Goal: Contribute content

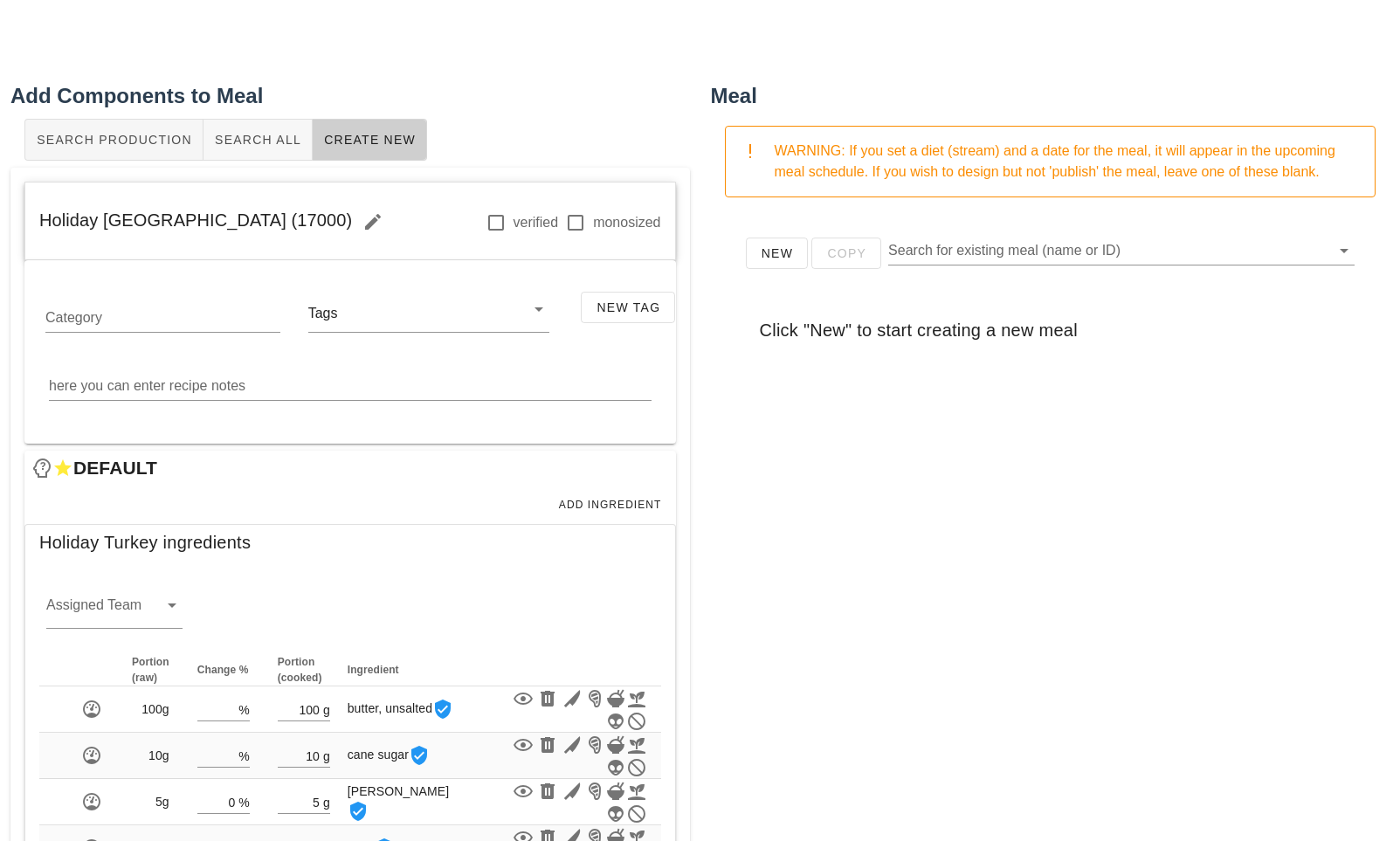
scroll to position [155, 0]
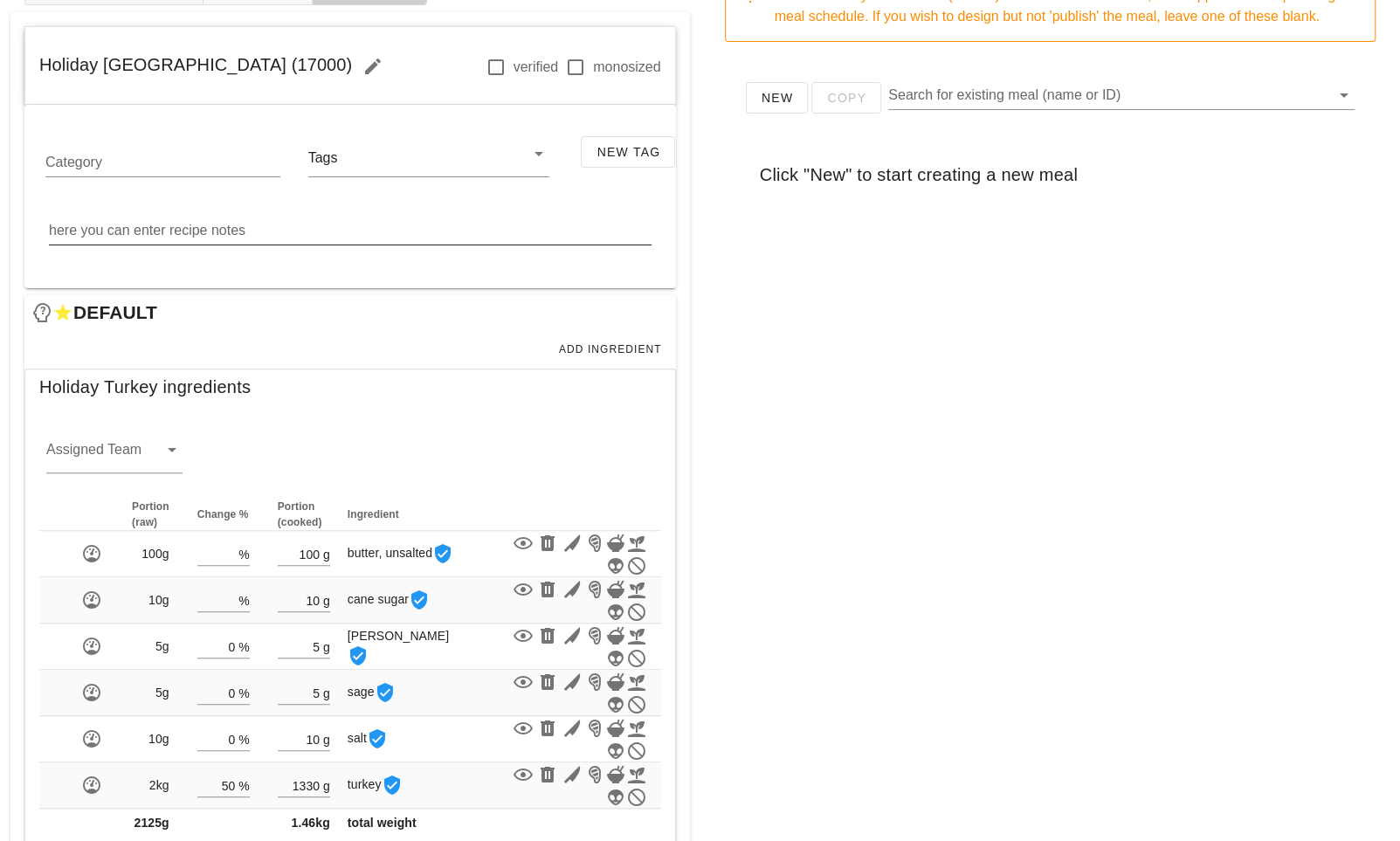
click at [325, 230] on textarea "here you can enter recipe notes" at bounding box center [350, 231] width 603 height 28
paste textarea "Marinate for at least 2 hours. Remove turkey breast from brine and rinse with c…"
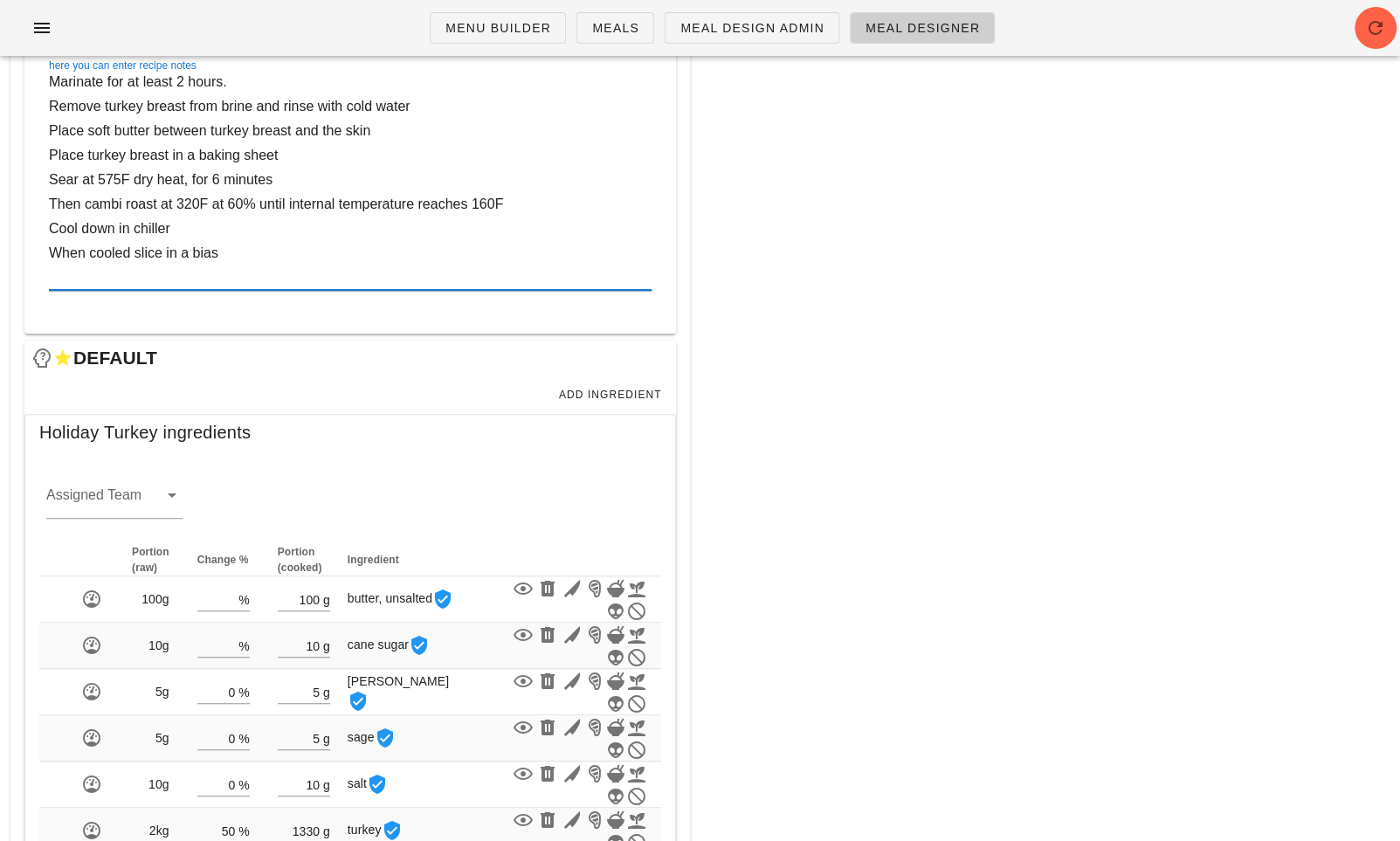
scroll to position [313, 0]
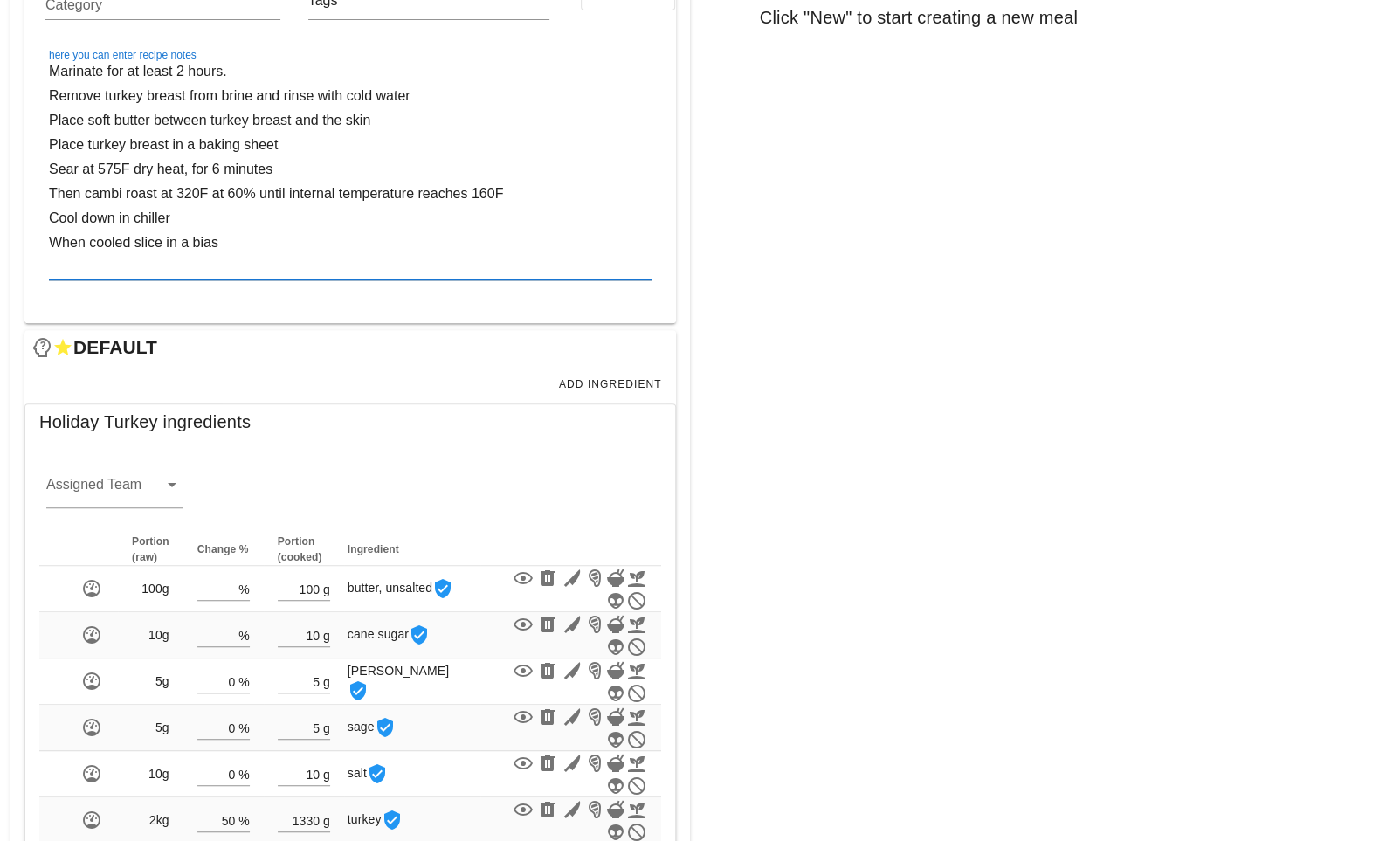
click at [223, 73] on textarea "Marinate for at least 2 hours. Remove turkey breast from brine and rinse with c…" at bounding box center [350, 170] width 603 height 220
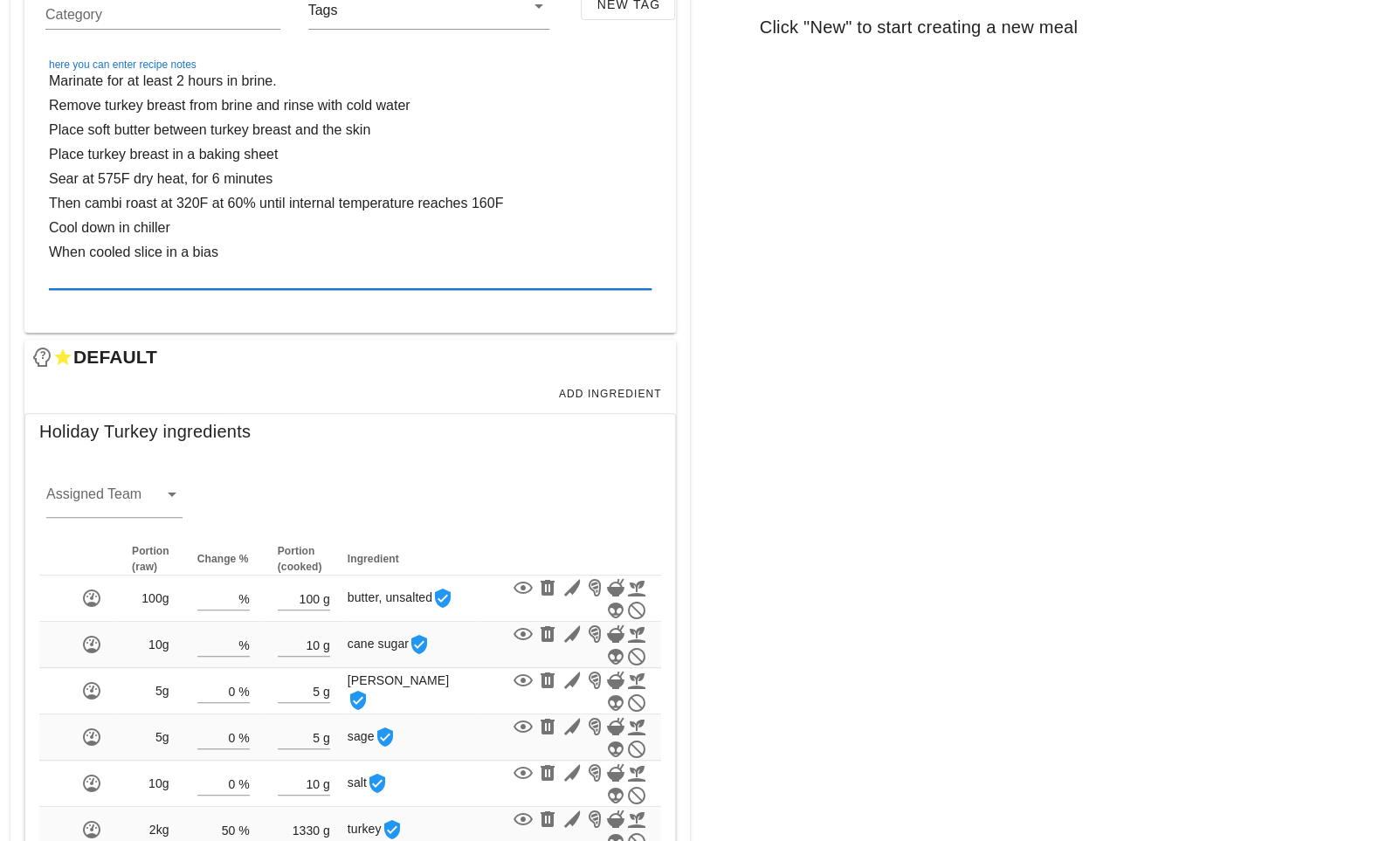
scroll to position [302, 0]
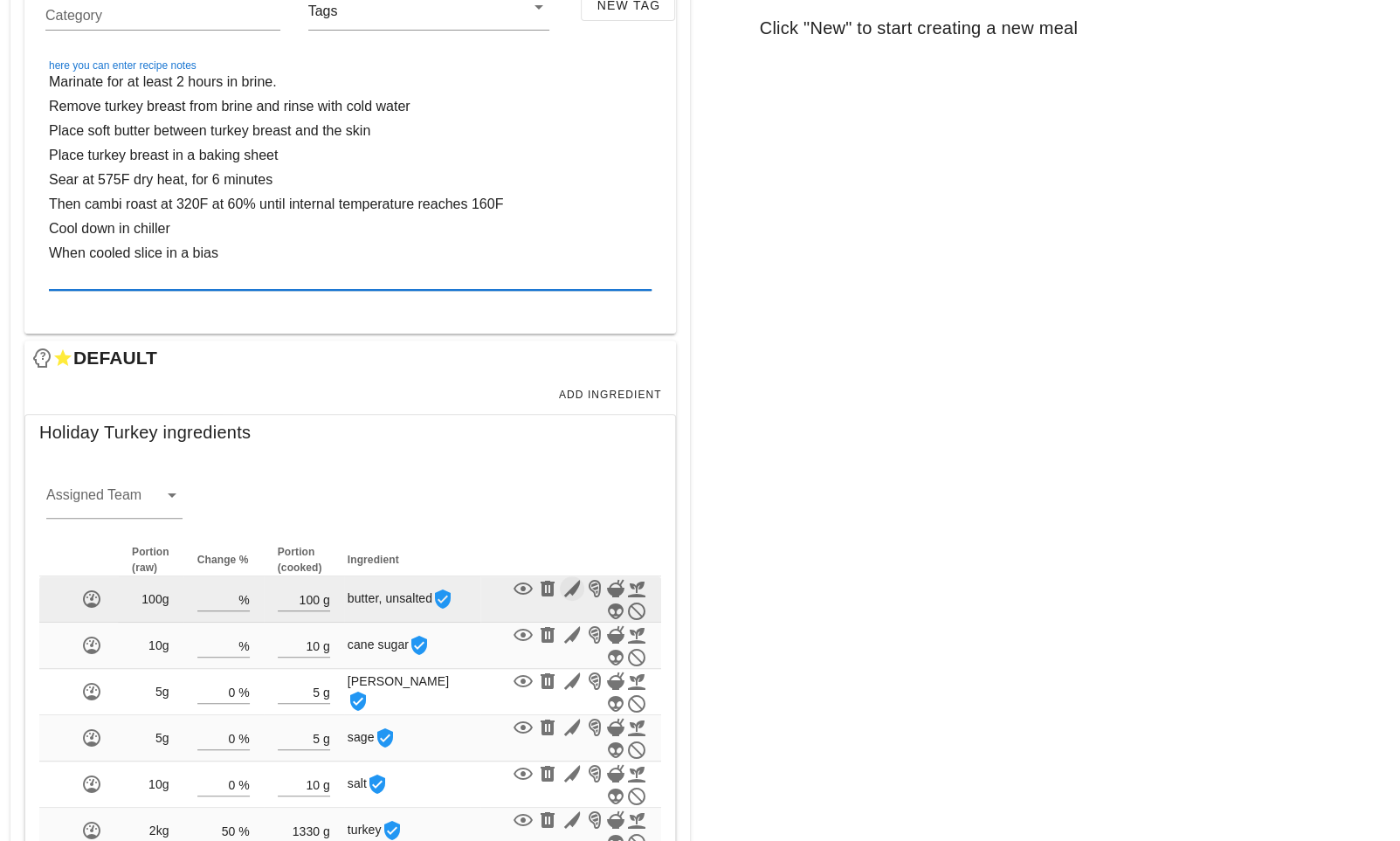
type textarea "Marinate for at least 2 hours in brine. Remove turkey breast from brine and rin…"
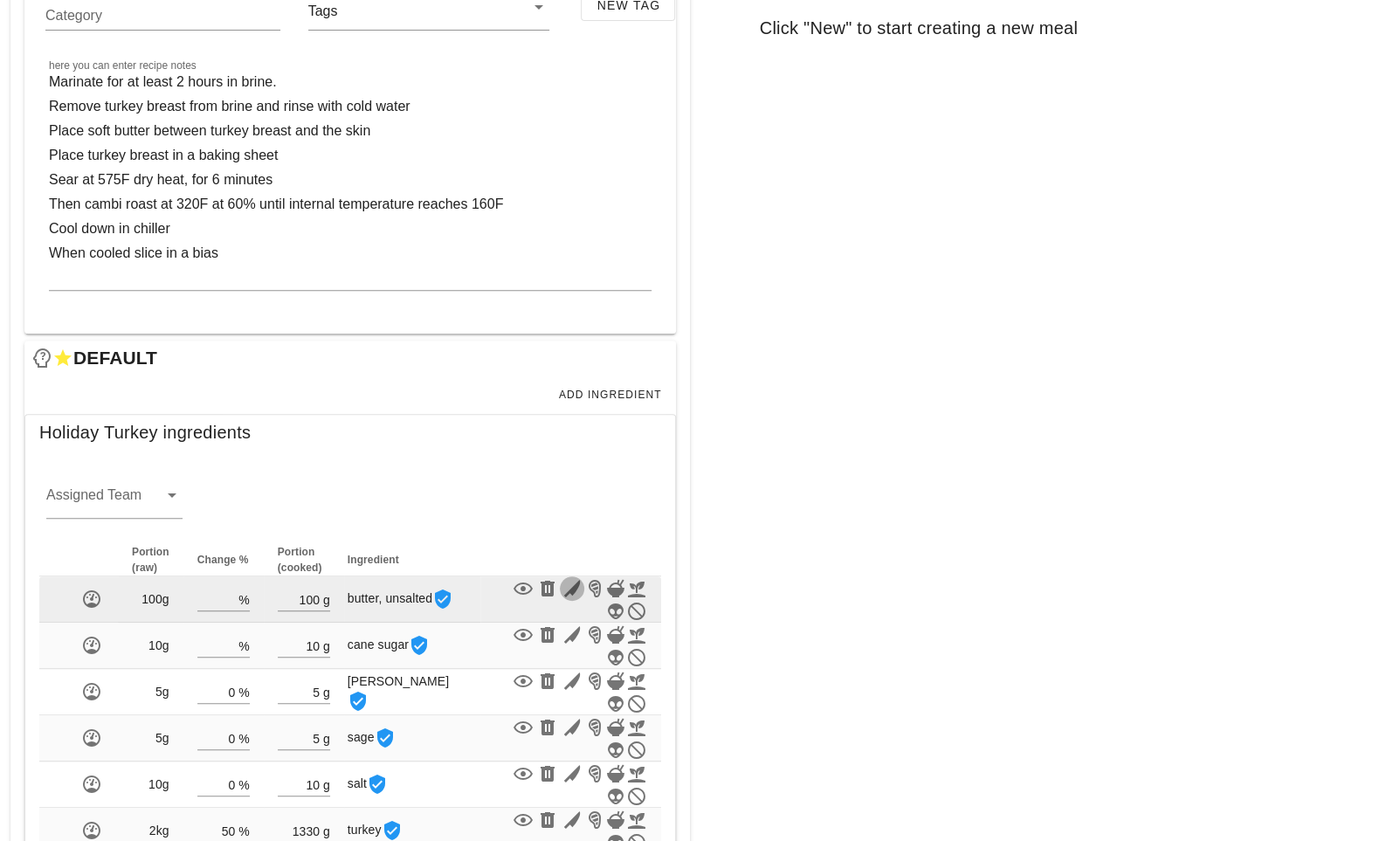
click at [561, 589] on icon "button" at bounding box center [571, 589] width 21 height 21
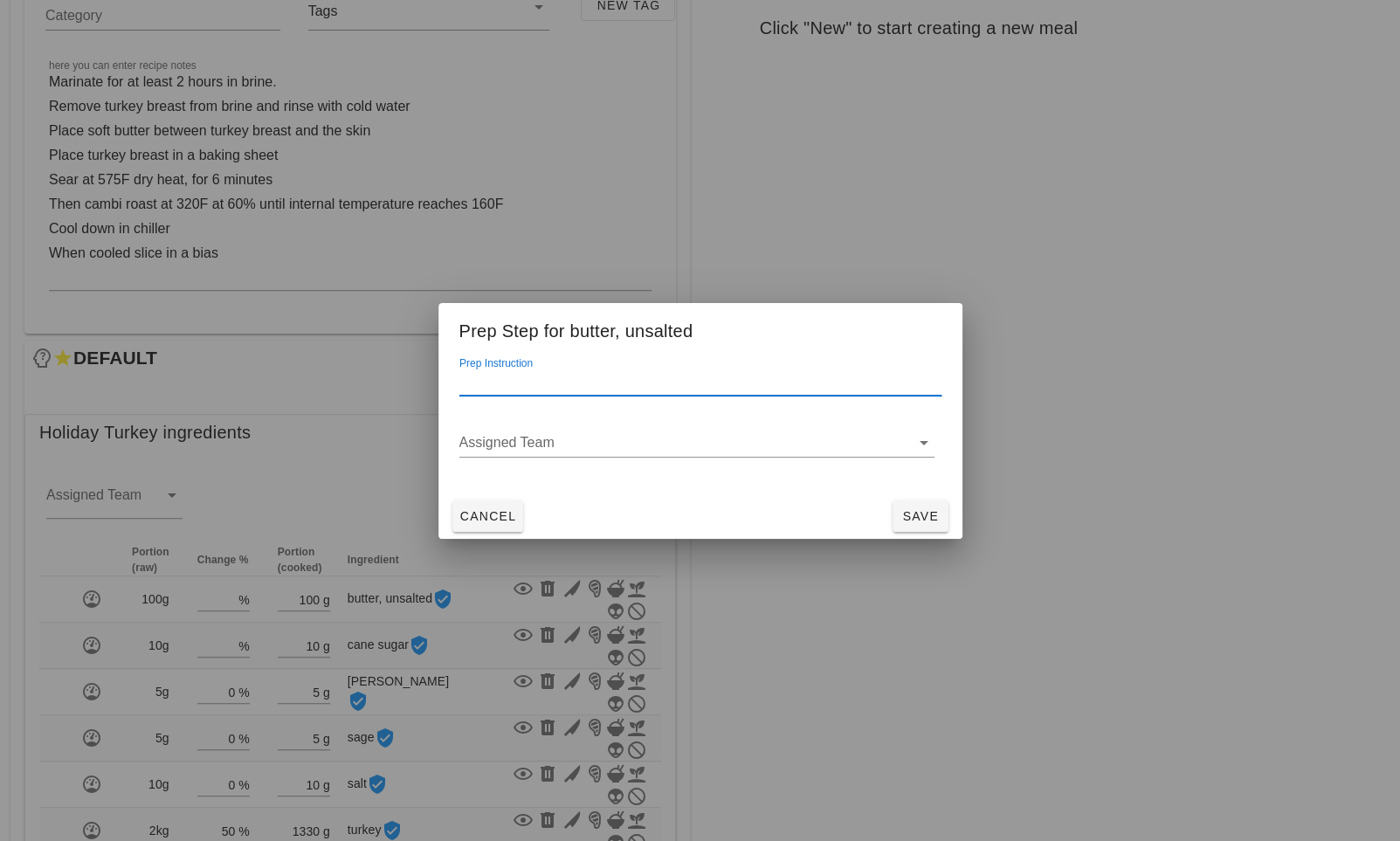
click at [517, 388] on input "Prep Instruction" at bounding box center [700, 381] width 482 height 28
type input "soft"
click at [923, 509] on span "Save" at bounding box center [920, 516] width 42 height 14
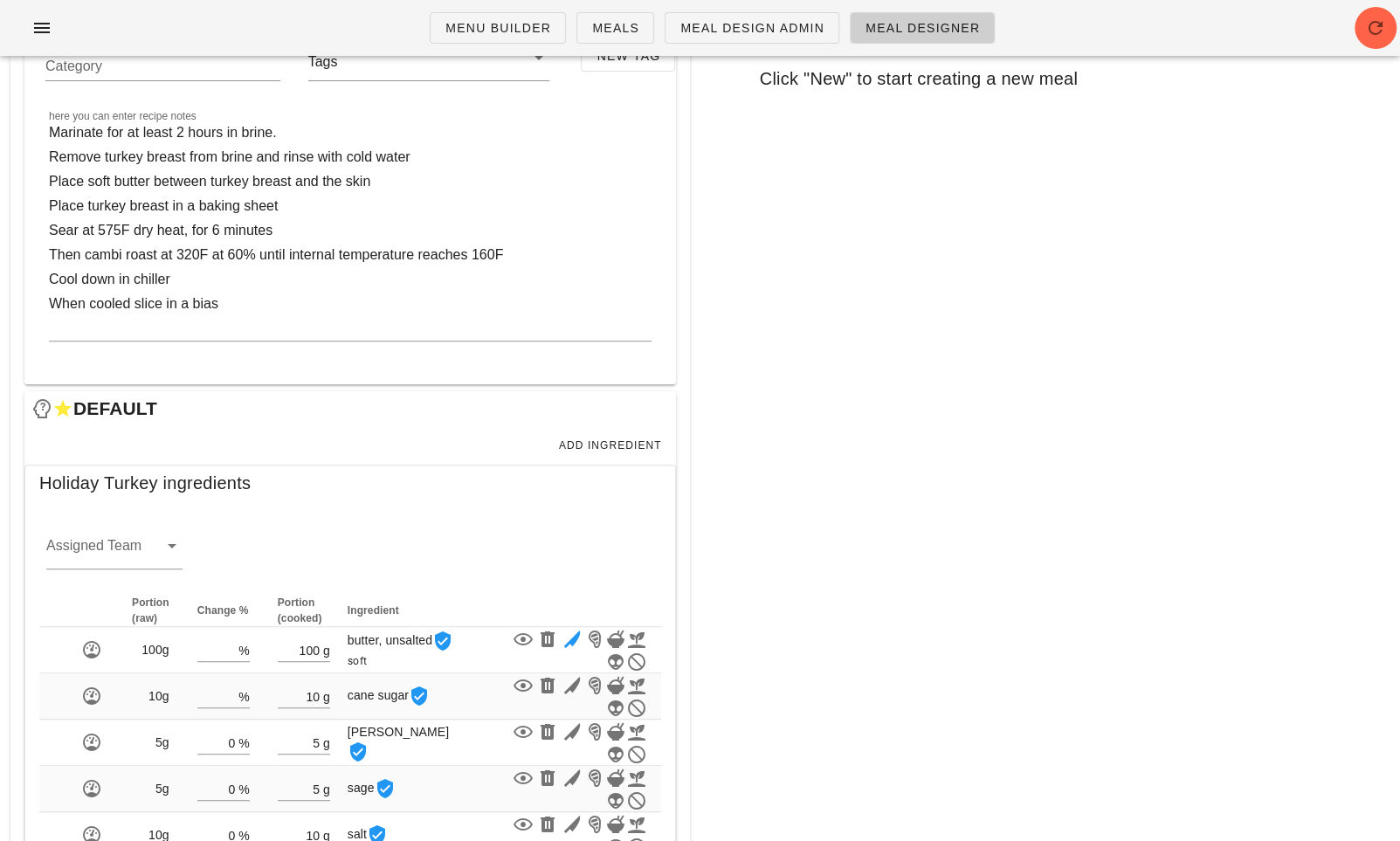
scroll to position [251, 0]
click at [104, 261] on textarea "Marinate for at least 2 hours in brine. Remove turkey breast from brine and rin…" at bounding box center [350, 232] width 603 height 220
click at [431, 161] on textarea "Marinate for at least 2 hours in brine. Remove turkey breast from brine and rin…" at bounding box center [350, 232] width 603 height 220
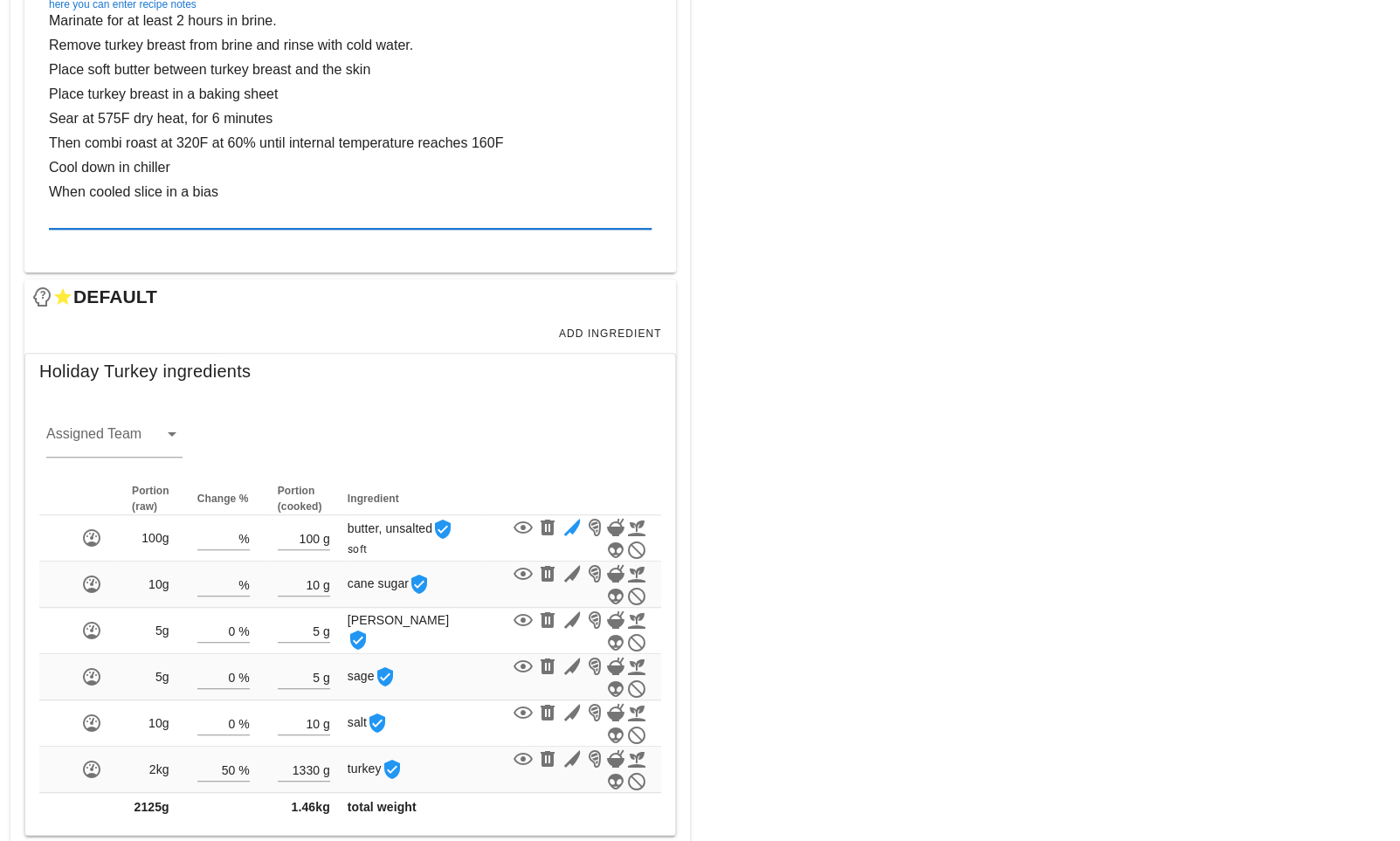
scroll to position [406, 0]
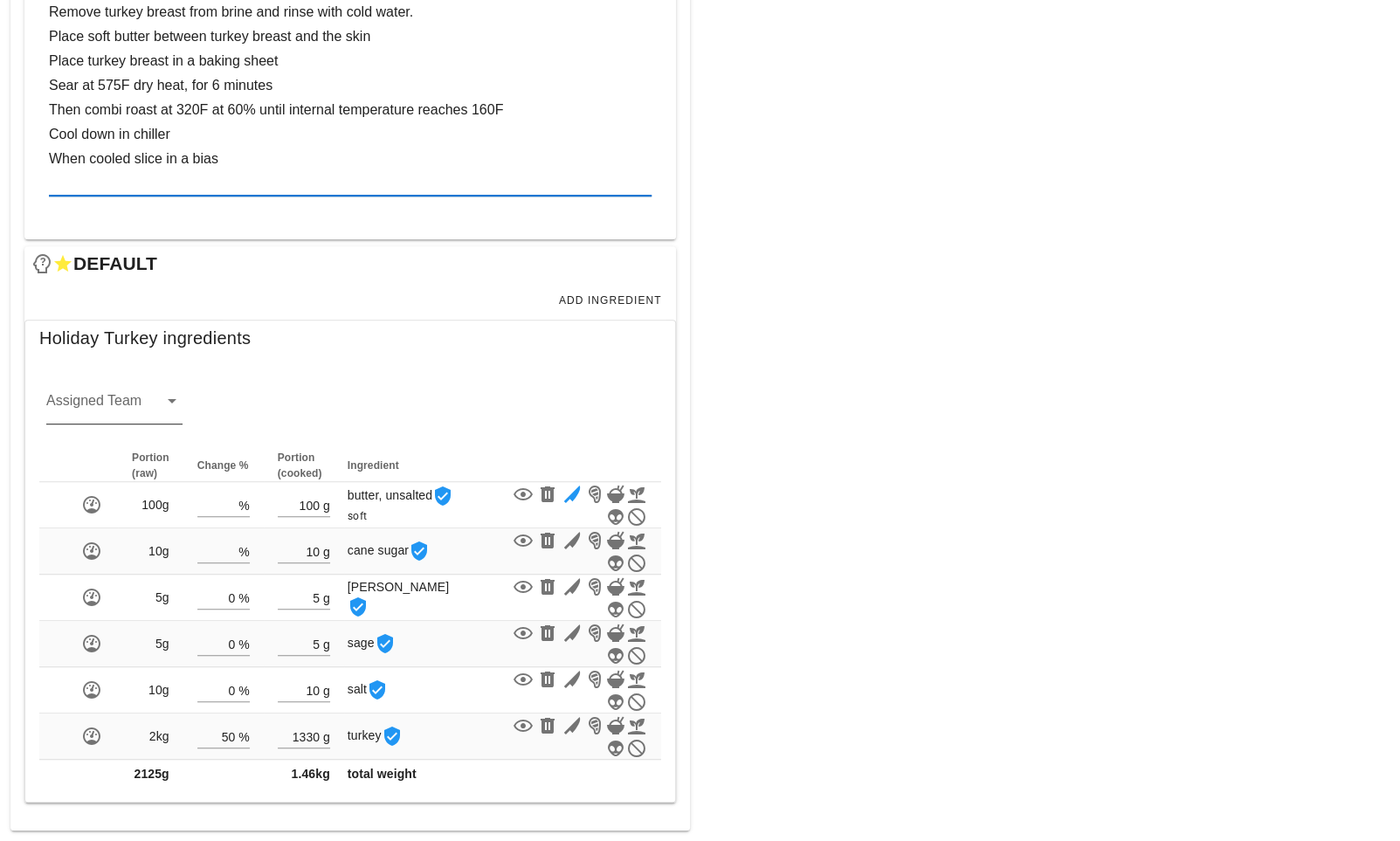
click at [162, 397] on icon at bounding box center [172, 401] width 21 height 21
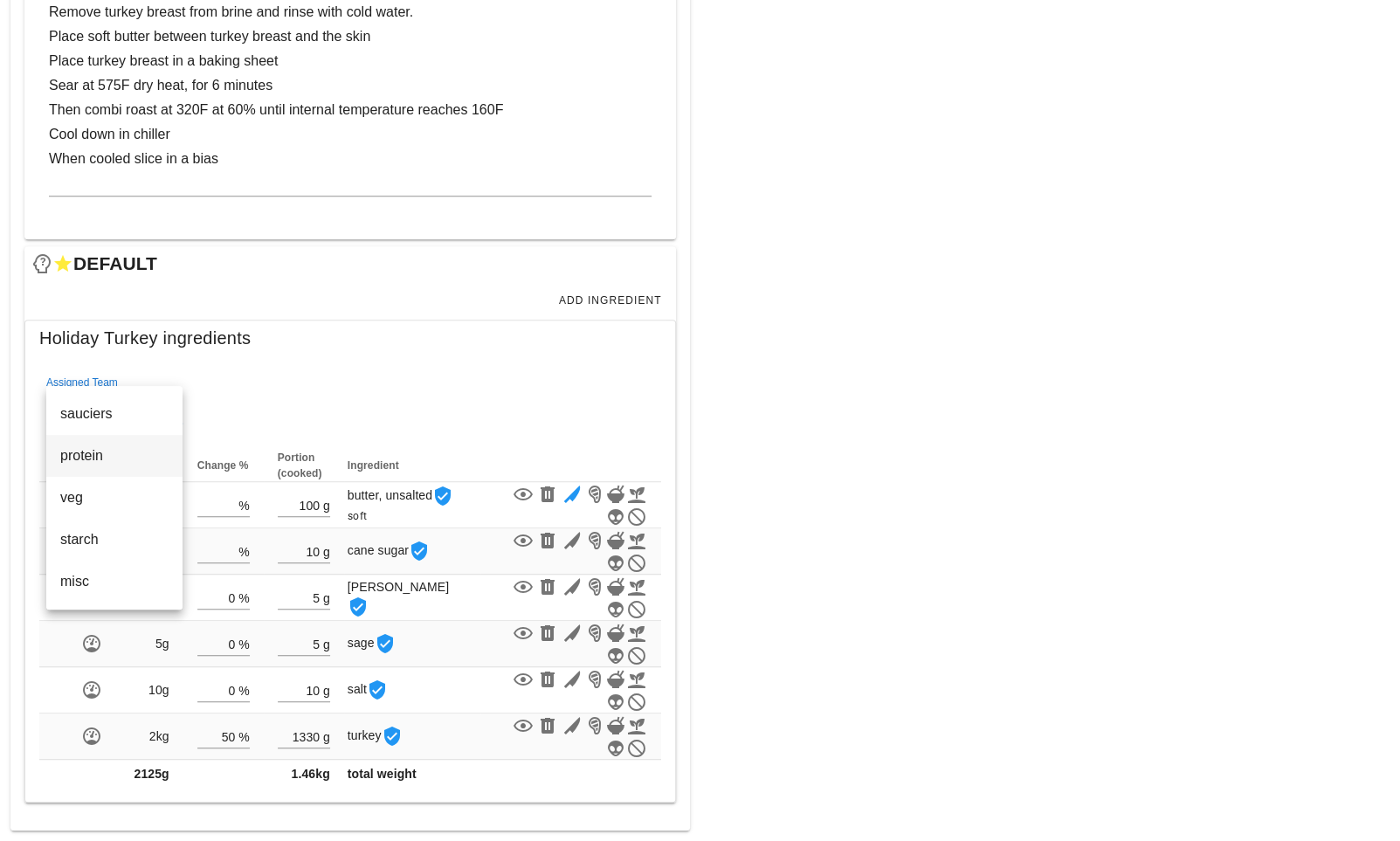
click at [132, 447] on div "protein" at bounding box center [114, 456] width 108 height 17
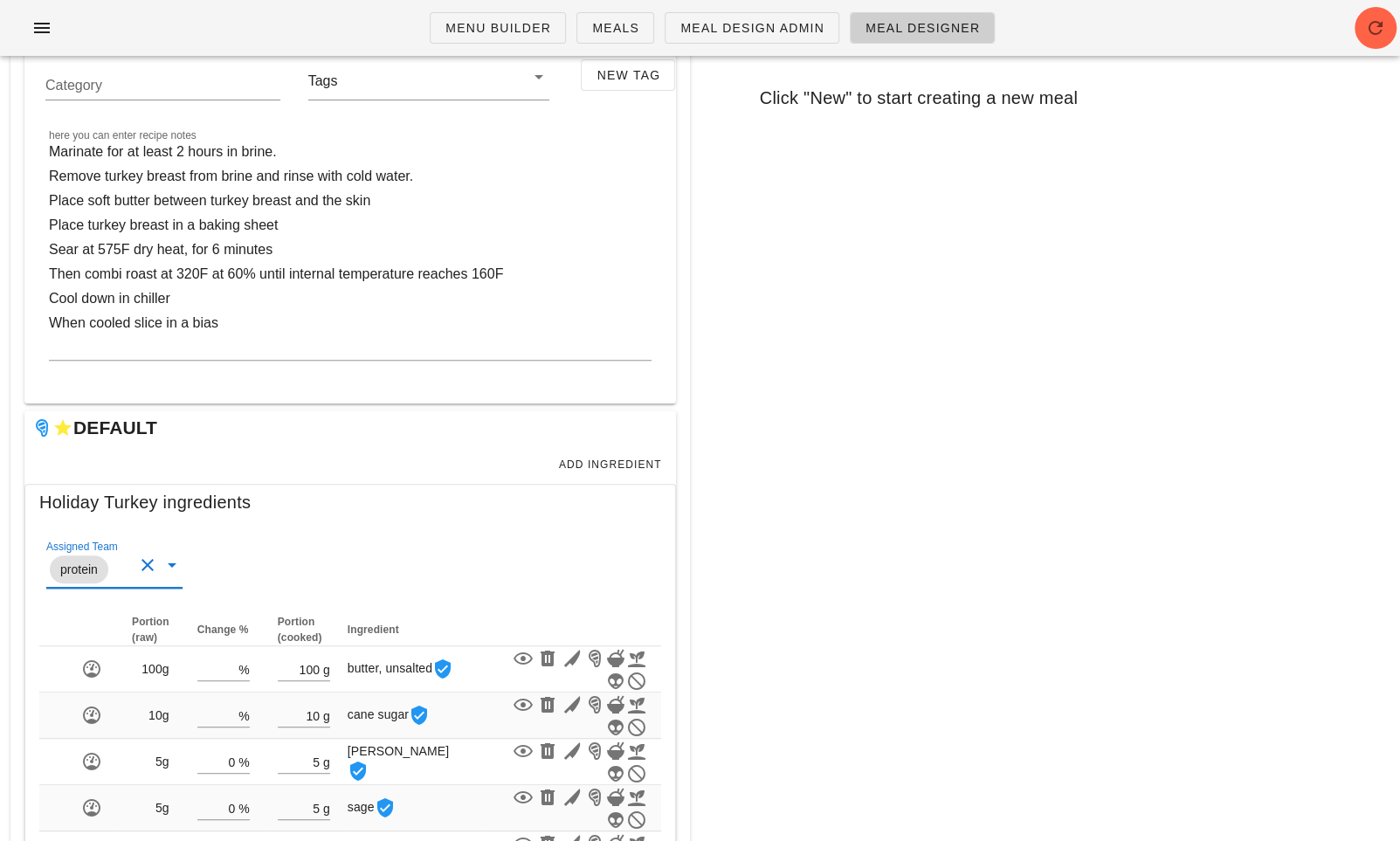
scroll to position [231, 0]
click at [371, 131] on div "here you can enter recipe notes Marinate for at least 2 hours in brine. Remove …" at bounding box center [350, 261] width 623 height 260
click at [362, 142] on textarea "Marinate for at least 2 hours in brine. Remove turkey breast from brine and rin…" at bounding box center [350, 251] width 603 height 220
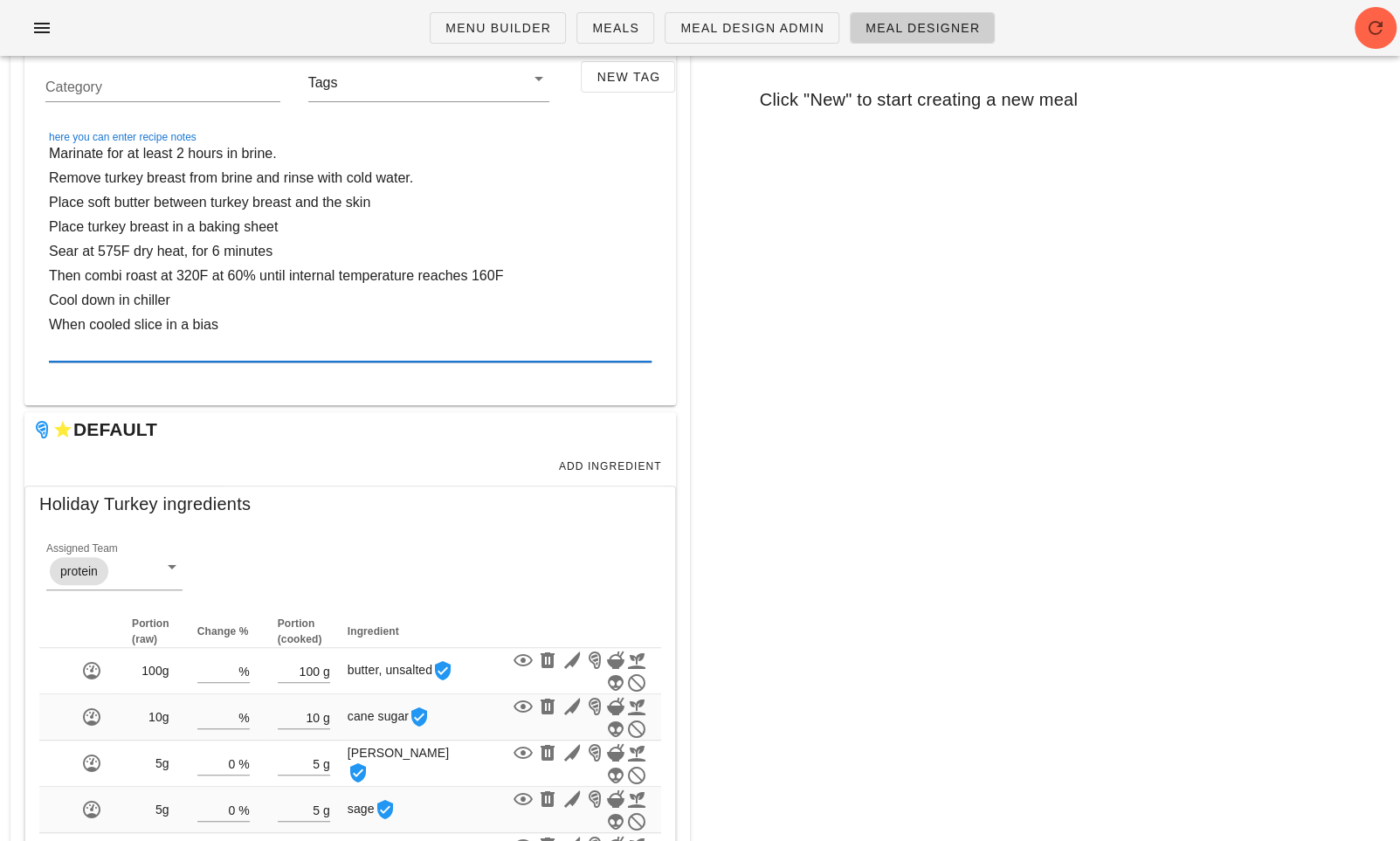
paste textarea "Cold water to cover"
click at [366, 147] on textarea "Marinate for at least 2 hours in brine. Cold water to cover Remove turkey breas…" at bounding box center [350, 251] width 603 height 220
click at [508, 141] on textarea "Marinate for at least 2 hours in brine. Cold water to cover Remove turkey breas…" at bounding box center [350, 251] width 603 height 220
click at [489, 141] on textarea "Marinate for at least 2 hours in brine. Cold water to cover Remove turkey breas…" at bounding box center [350, 251] width 603 height 220
click at [410, 199] on textarea "Marinate for at least 2 hours in brine. Cold water to cover turkey. Remove turk…" at bounding box center [350, 251] width 603 height 220
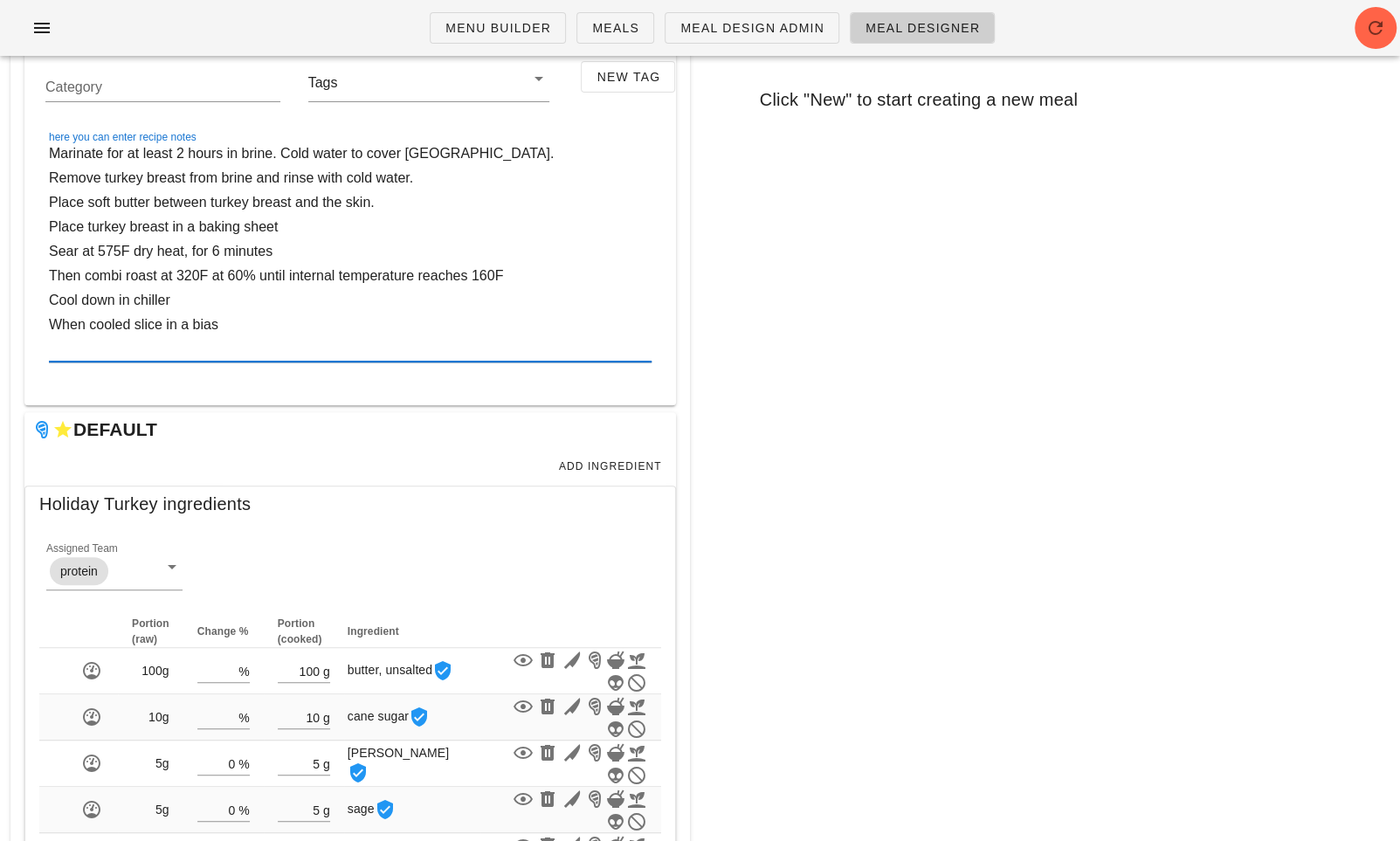
click at [404, 213] on textarea "Marinate for at least 2 hours in brine. Cold water to cover turkey. Remove turk…" at bounding box center [350, 251] width 603 height 220
click at [391, 232] on textarea "Marinate for at least 2 hours in brine. Cold water to cover turkey. Remove turk…" at bounding box center [350, 251] width 603 height 220
click at [383, 255] on textarea "Marinate for at least 2 hours in brine. Cold water to cover turkey. Remove turk…" at bounding box center [350, 251] width 603 height 220
click at [222, 299] on textarea "Marinate for at least 2 hours in brine. Cold water to cover turkey. Remove turk…" at bounding box center [350, 251] width 603 height 220
click at [607, 270] on textarea "Marinate for at least 2 hours in brine. Cold water to cover turkey. Remove turk…" at bounding box center [350, 251] width 603 height 220
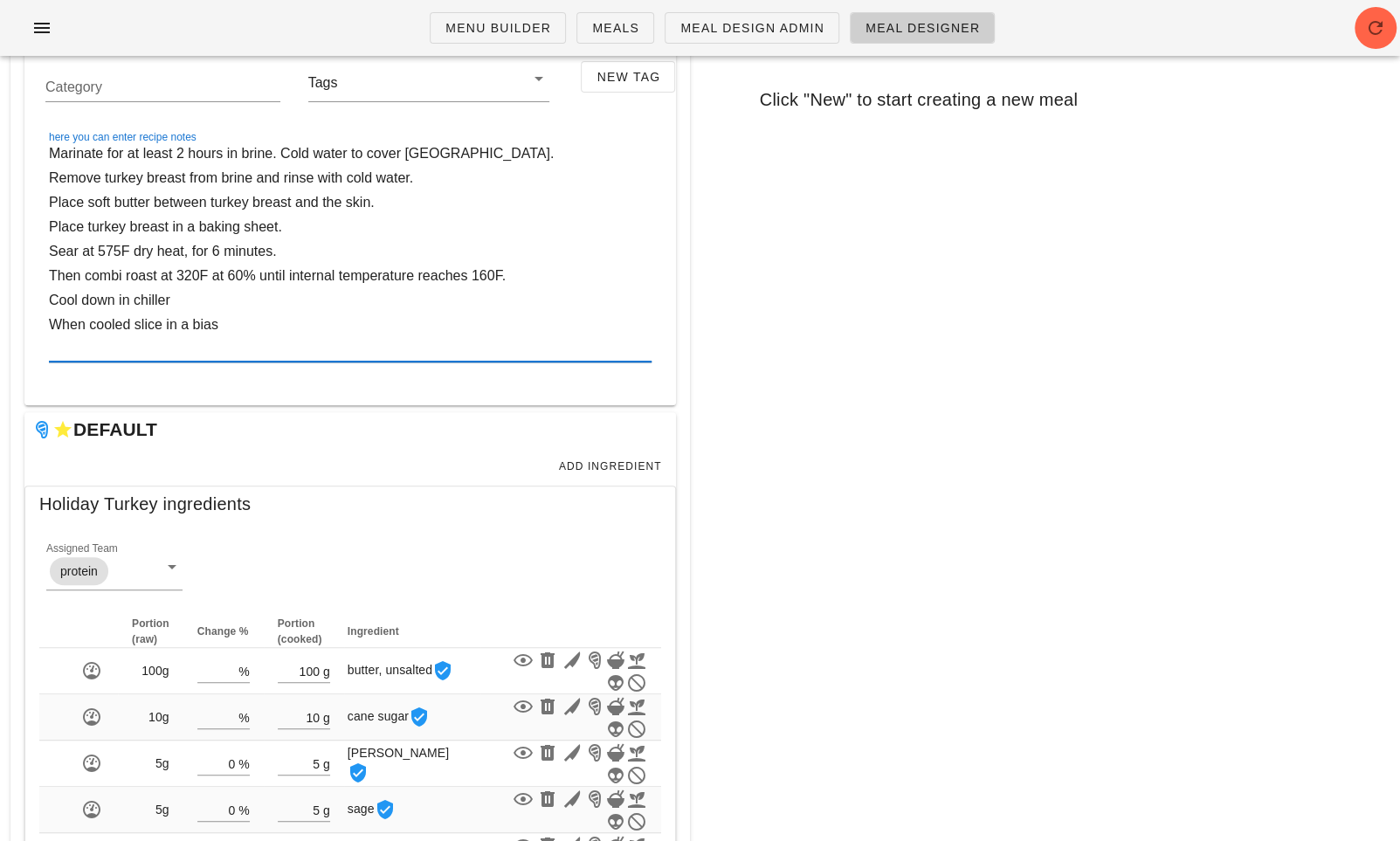
click at [597, 291] on textarea "Marinate for at least 2 hours in brine. Cold water to cover turkey. Remove turk…" at bounding box center [350, 251] width 603 height 220
click at [571, 325] on textarea "Marinate for at least 2 hours in brine. Cold water to cover turkey. Remove turk…" at bounding box center [350, 251] width 603 height 220
click at [171, 325] on textarea "Marinate for at least 2 hours in brine. Cold water to cover turkey. Remove turk…" at bounding box center [350, 251] width 603 height 220
click at [135, 325] on textarea "Marinate for at least 2 hours in brine. Cold water to cover turkey. Remove turk…" at bounding box center [350, 251] width 603 height 220
type textarea "Marinate for at least 2 hours in brine. Cold water to cover [GEOGRAPHIC_DATA]. …"
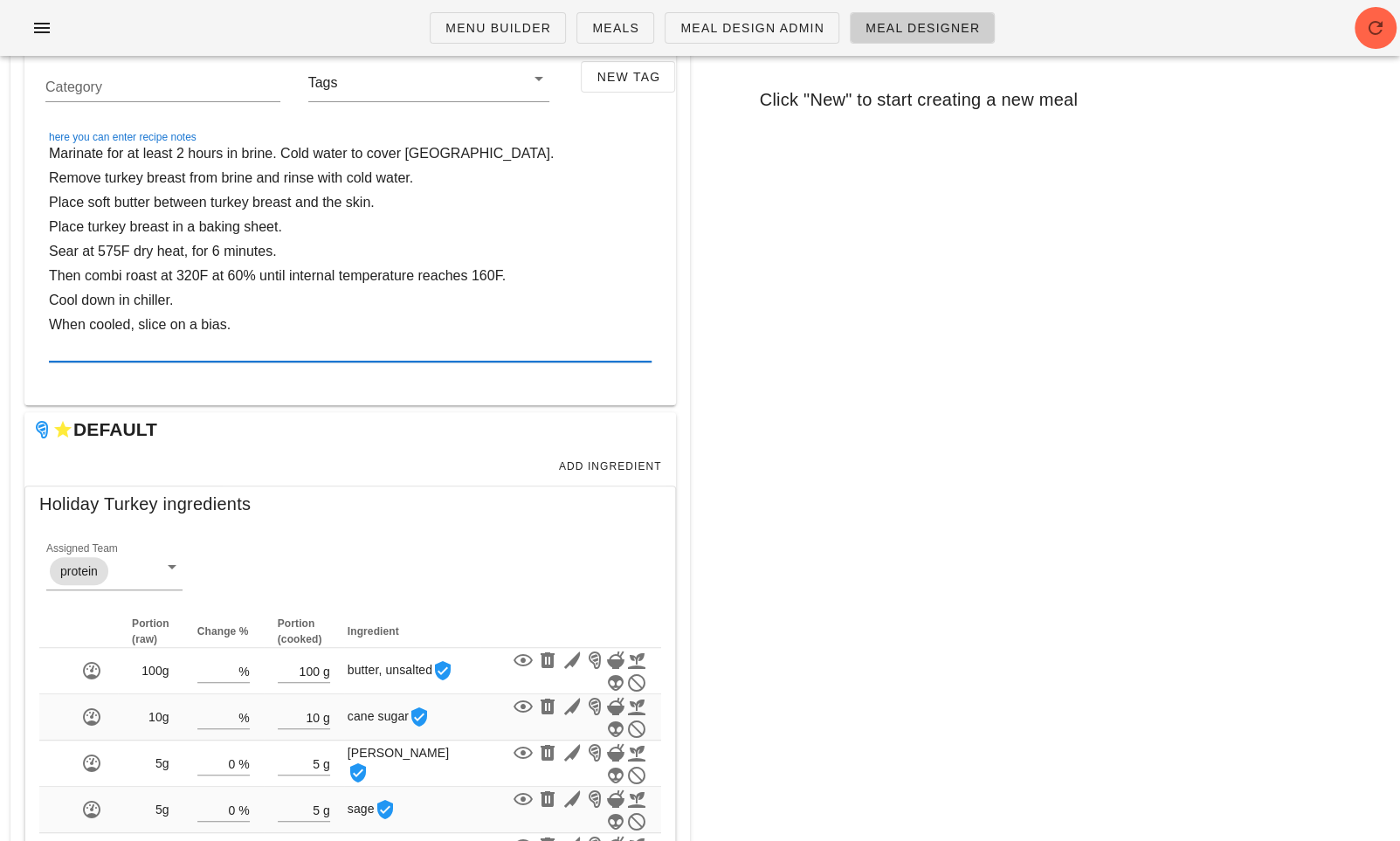
click at [802, 486] on div "New Copy Search for existing meal (name or ID) Click "New" to start creating a …" at bounding box center [1051, 331] width 680 height 699
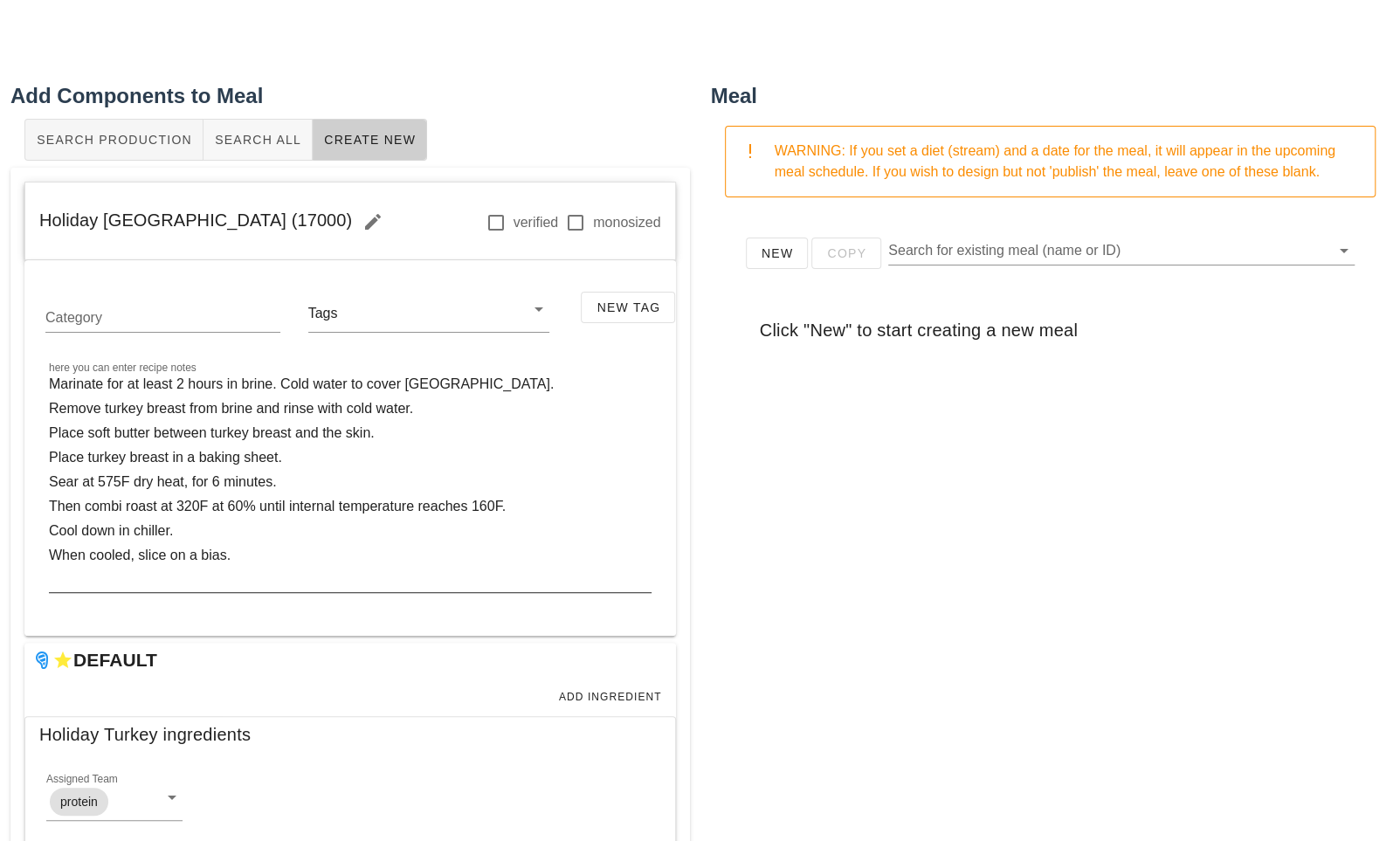
scroll to position [394, 0]
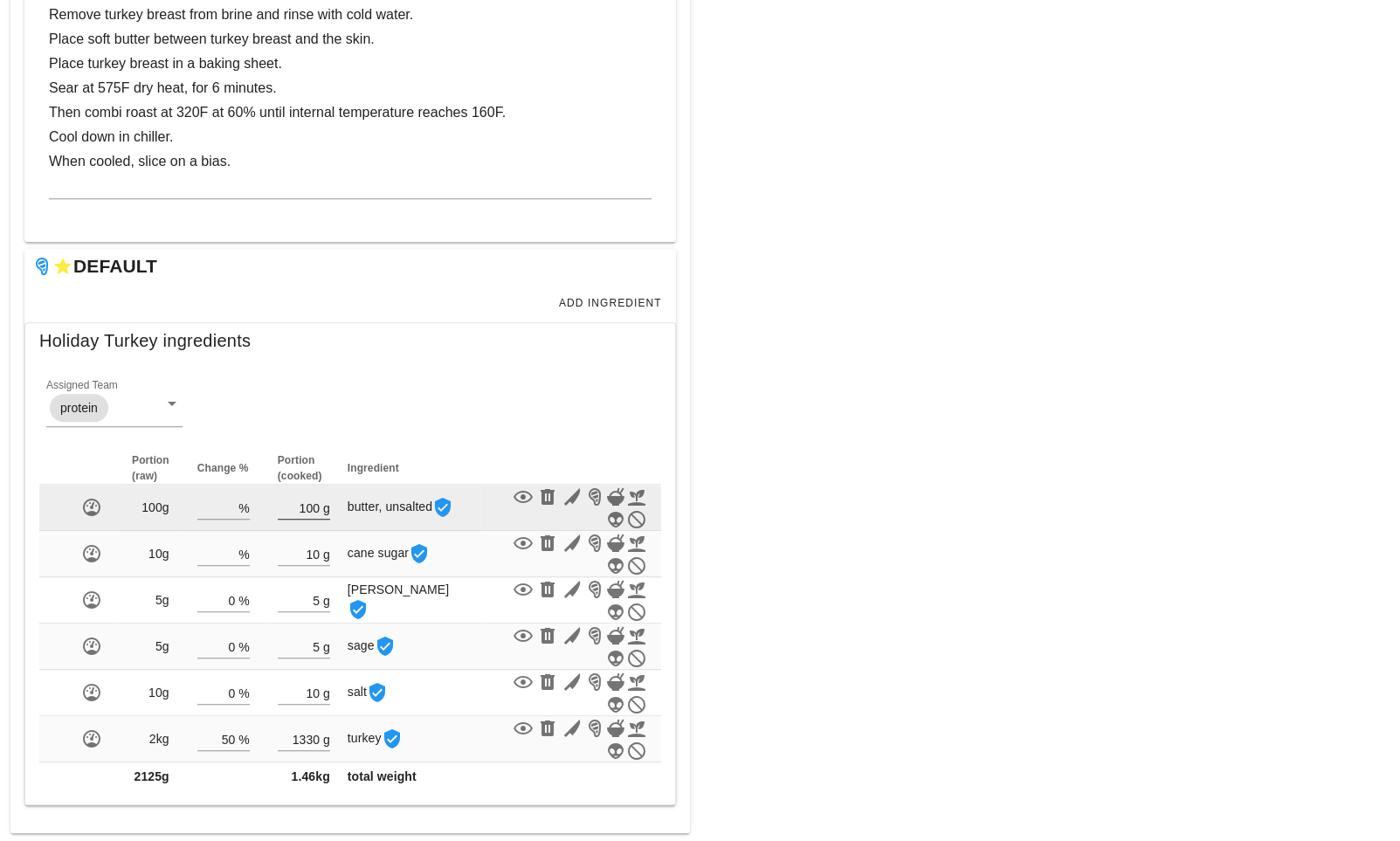
click at [313, 499] on input "100" at bounding box center [298, 508] width 42 height 23
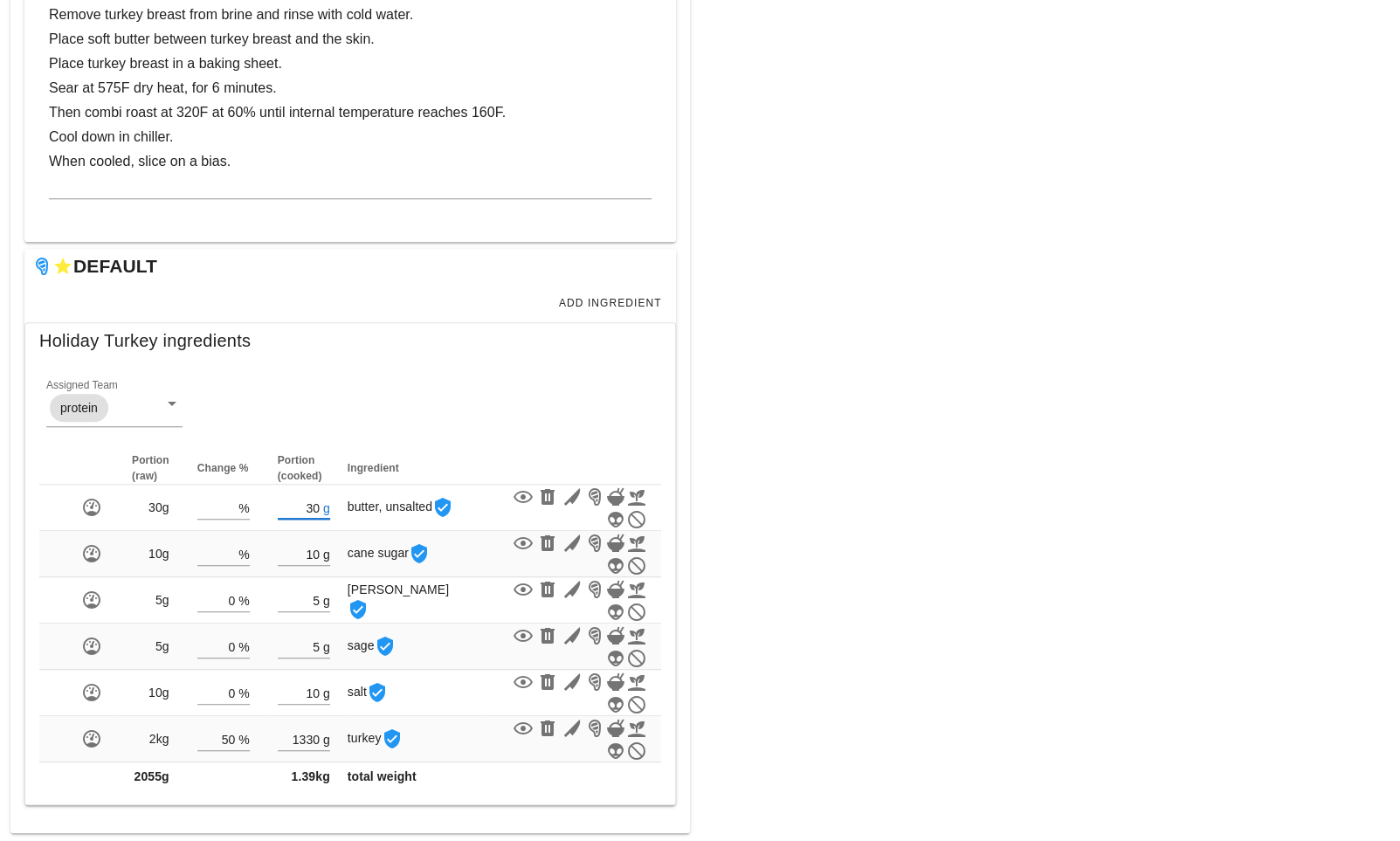
type input "30"
click at [864, 571] on div "Meal WARNING: If you set a diet (stream) and a date for the meal, it will appea…" at bounding box center [1051, 260] width 700 height 1168
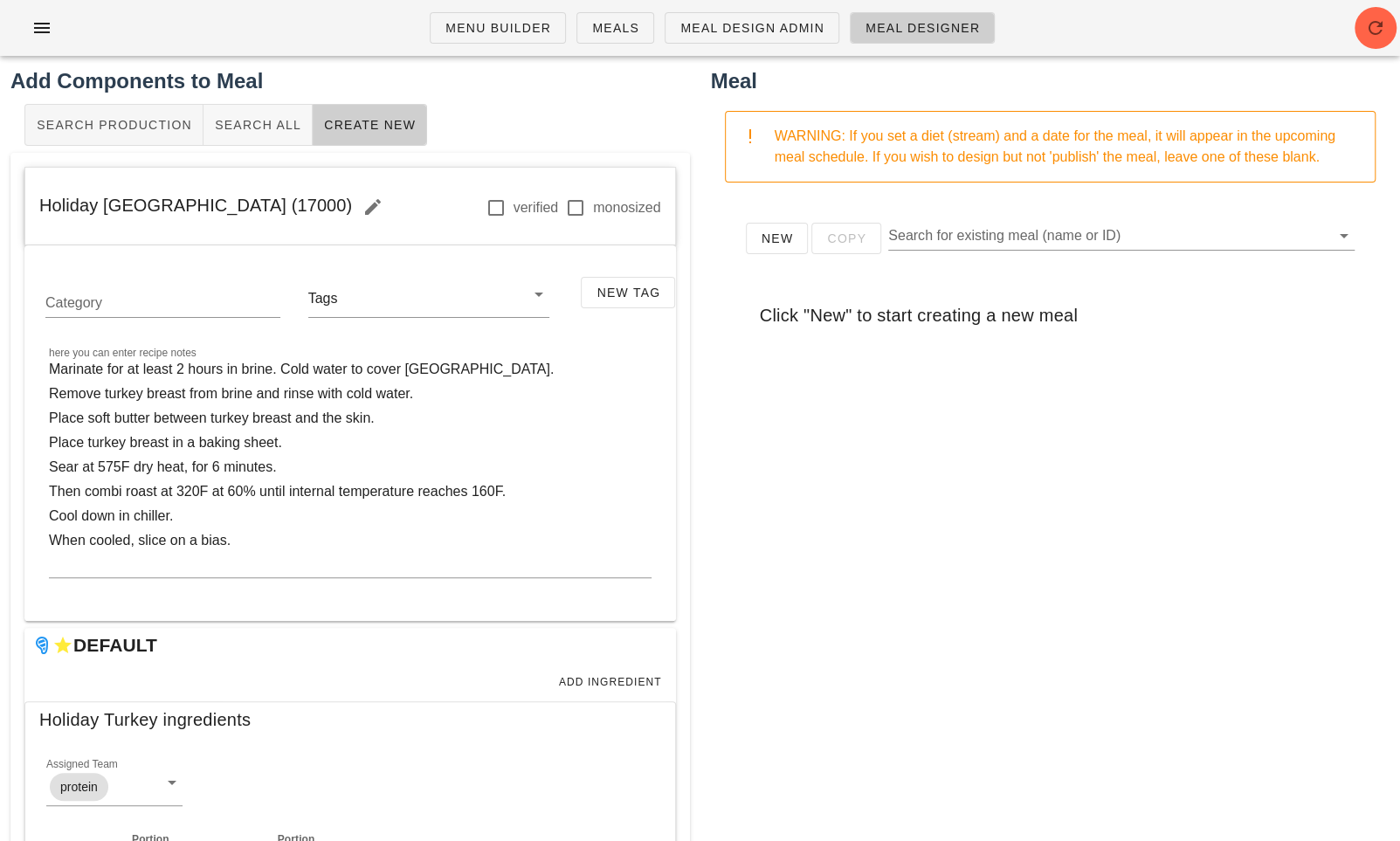
scroll to position [0, 0]
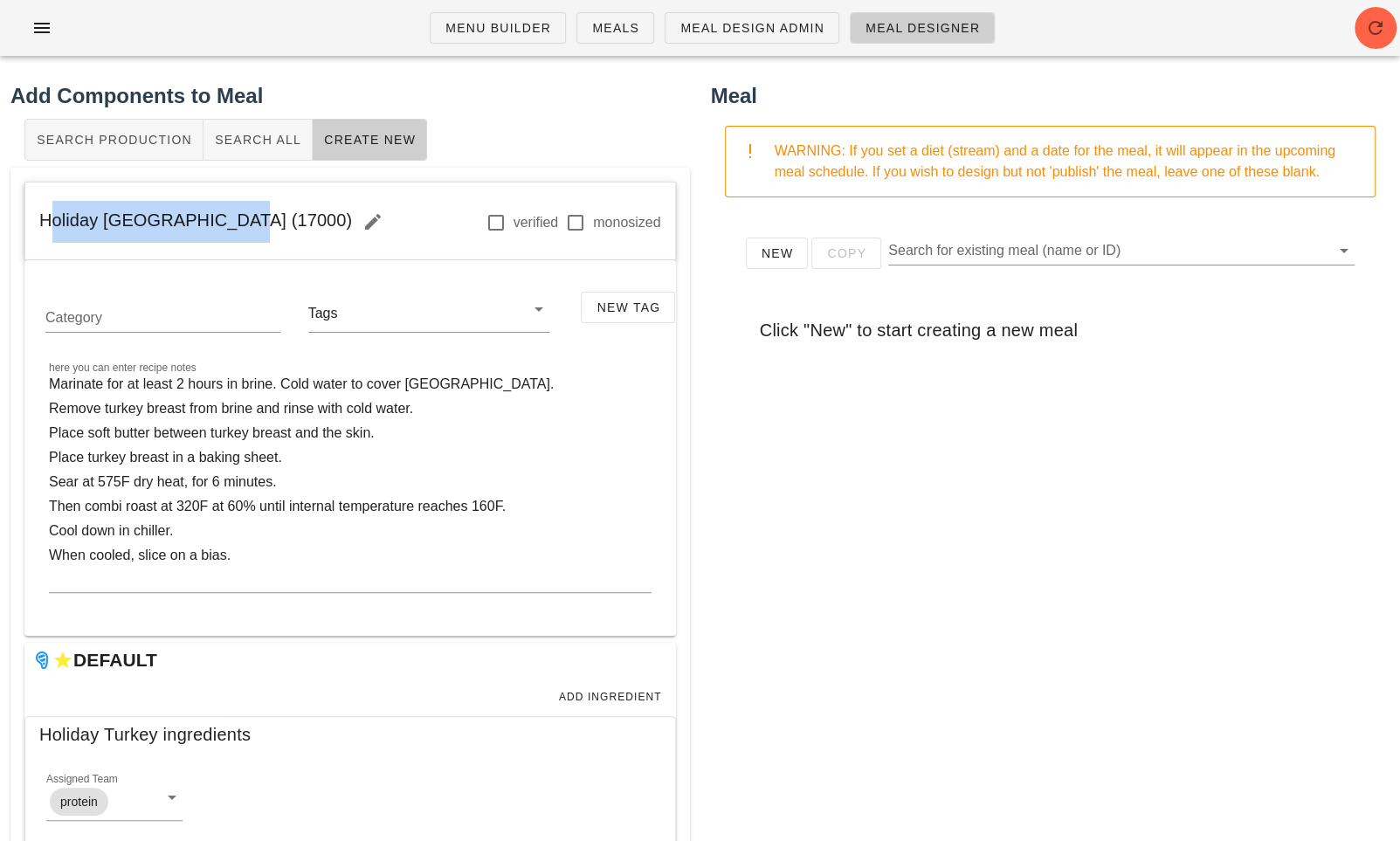
drag, startPoint x: 218, startPoint y: 216, endPoint x: 29, endPoint y: 218, distance: 189.0
click at [29, 218] on div "Holiday Turkey (17000) verified monosized" at bounding box center [350, 221] width 650 height 78
copy span "Holiday [GEOGRAPHIC_DATA] (17000)"
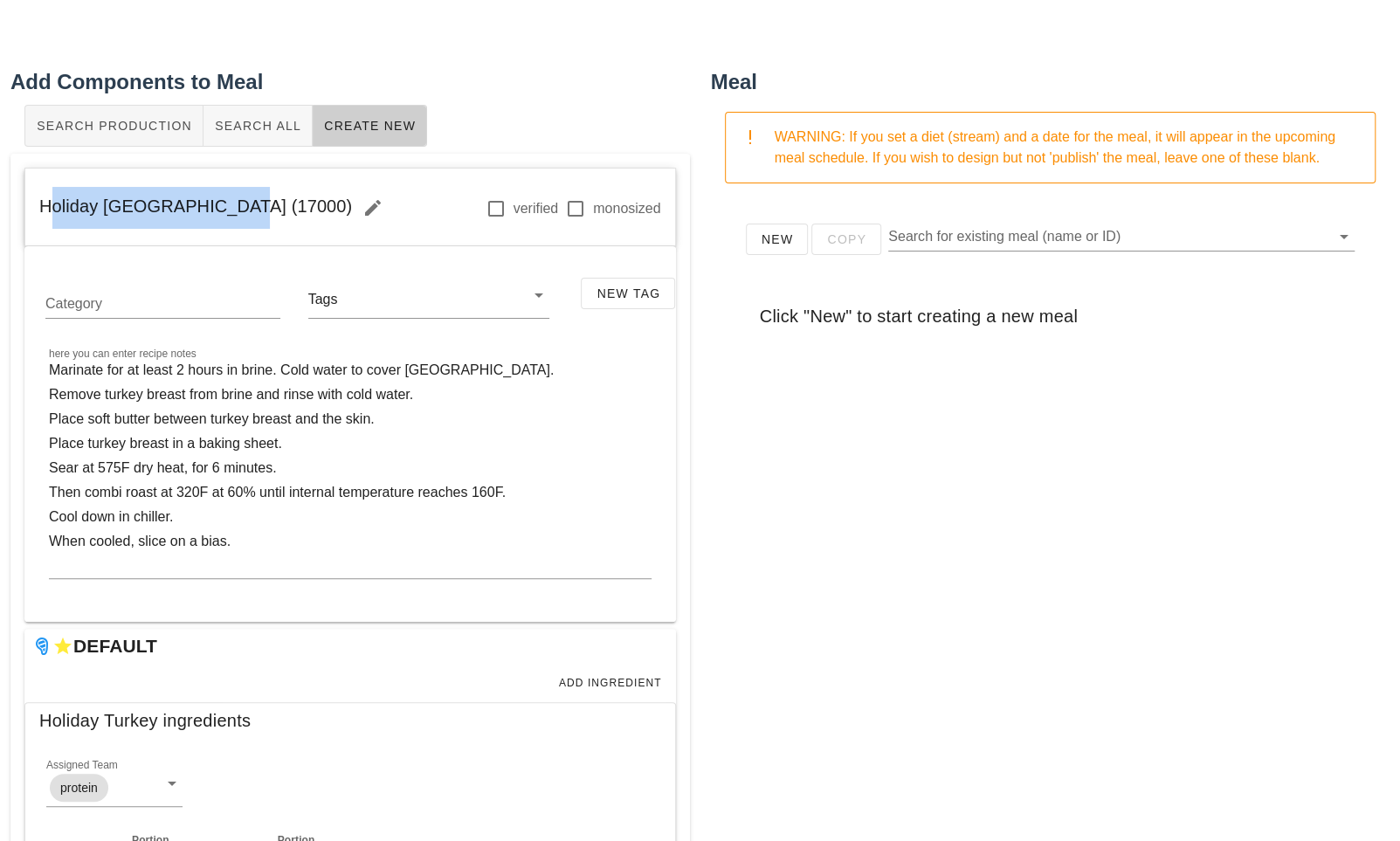
copy span "Holiday [GEOGRAPHIC_DATA] (17000)"
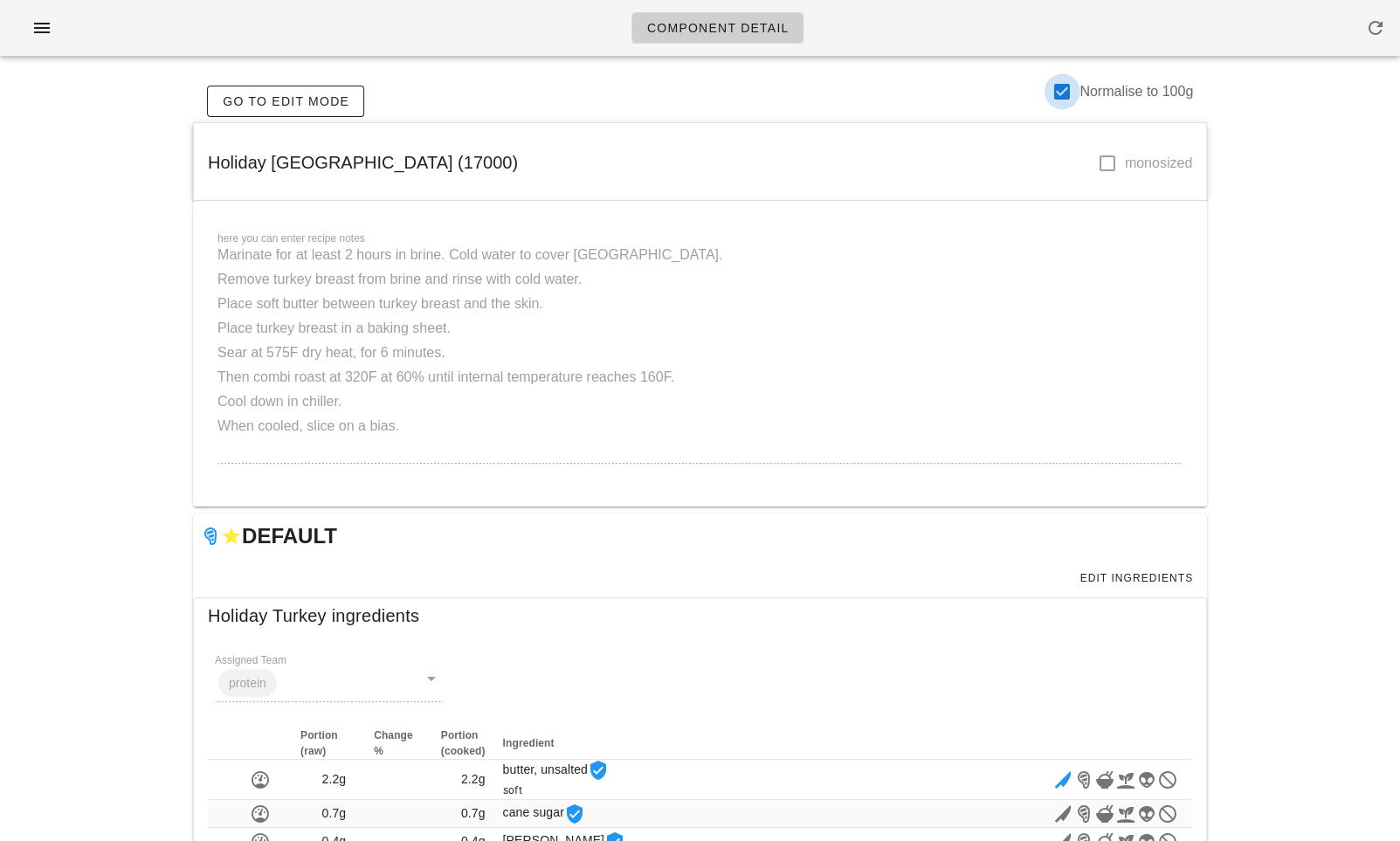
click at [1055, 89] on div at bounding box center [1062, 92] width 30 height 30
checkbox input "false"
